Goal: Book appointment/travel/reservation

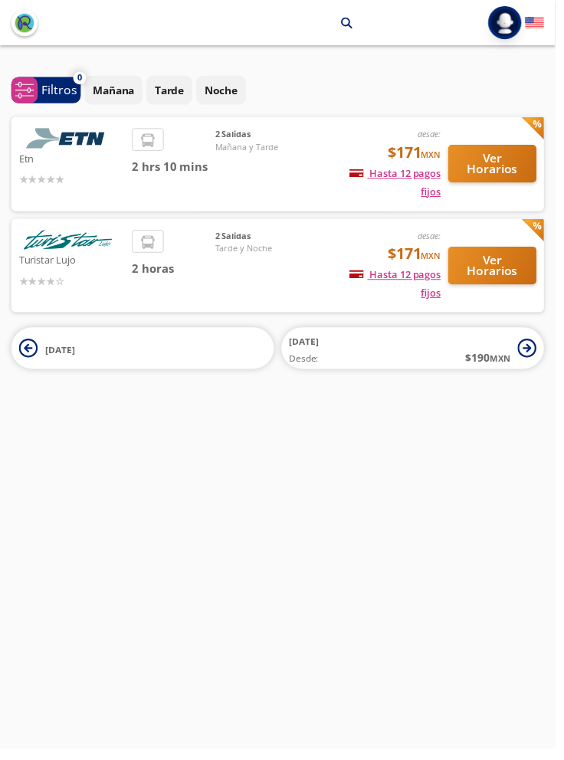
click at [301, 174] on div "2 [PERSON_NAME][DATE] y Tarde" at bounding box center [271, 166] width 107 height 73
click at [518, 170] on button "Ver Horarios" at bounding box center [500, 166] width 90 height 38
click at [501, 265] on button "Ver Horarios" at bounding box center [500, 270] width 90 height 38
click at [522, 169] on button "Ver Horarios" at bounding box center [500, 166] width 90 height 38
